Goal: Information Seeking & Learning: Learn about a topic

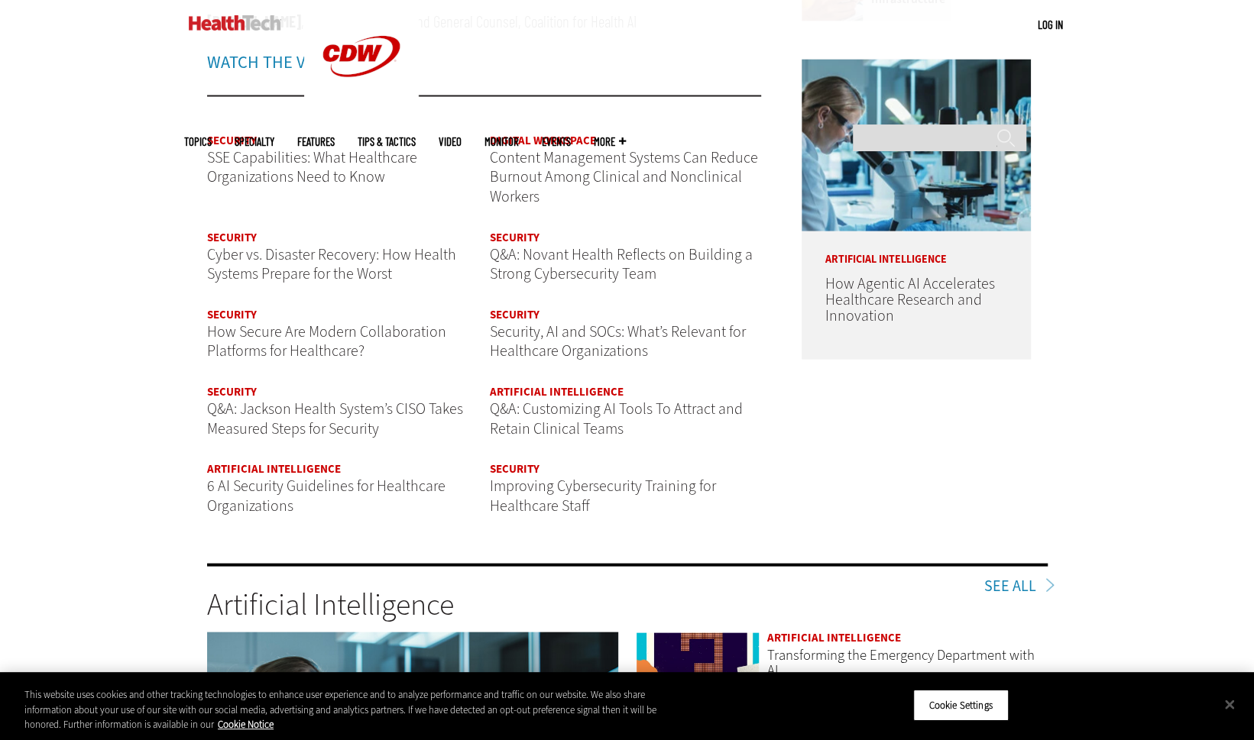
scroll to position [1870, 0]
click at [224, 407] on span "Q&A: Jackson Health System’s CISO Takes Measured Steps for Security" at bounding box center [335, 417] width 256 height 40
